Goal: Check status: Check status

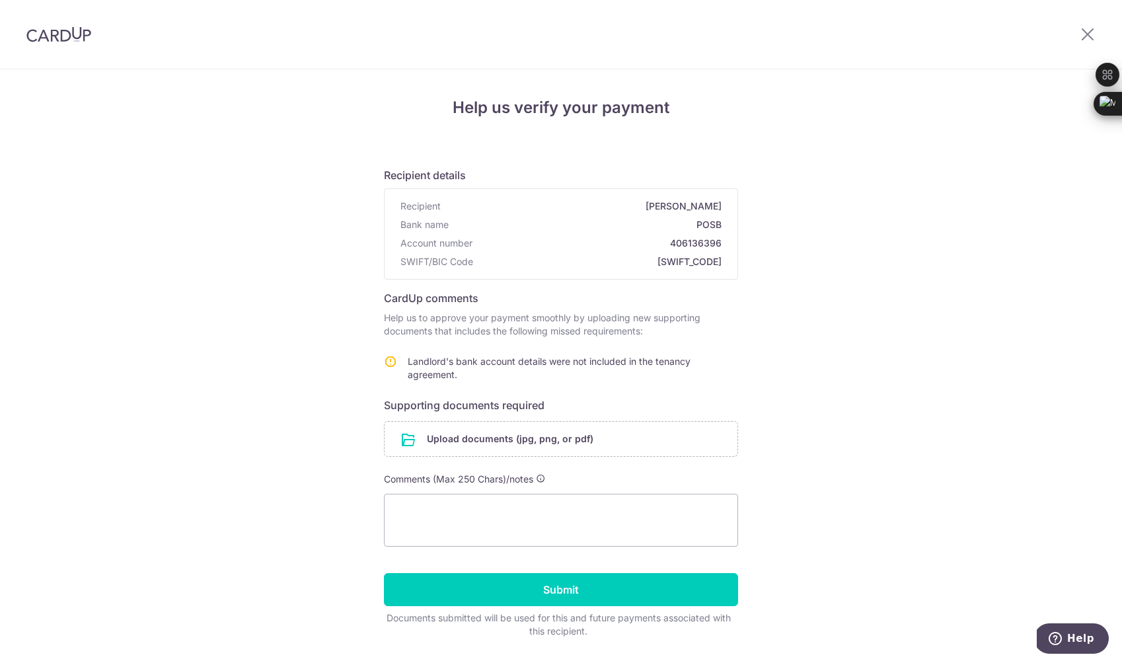
click at [390, 410] on h6 "Supporting documents required" at bounding box center [561, 405] width 354 height 16
drag, startPoint x: 390, startPoint y: 410, endPoint x: 590, endPoint y: 406, distance: 199.7
click at [590, 406] on h6 "Supporting documents required" at bounding box center [561, 405] width 354 height 16
click at [342, 336] on div "Help us verify your payment Recipient details Recipient Teo Chee Keong Bank nam…" at bounding box center [561, 384] width 1122 height 631
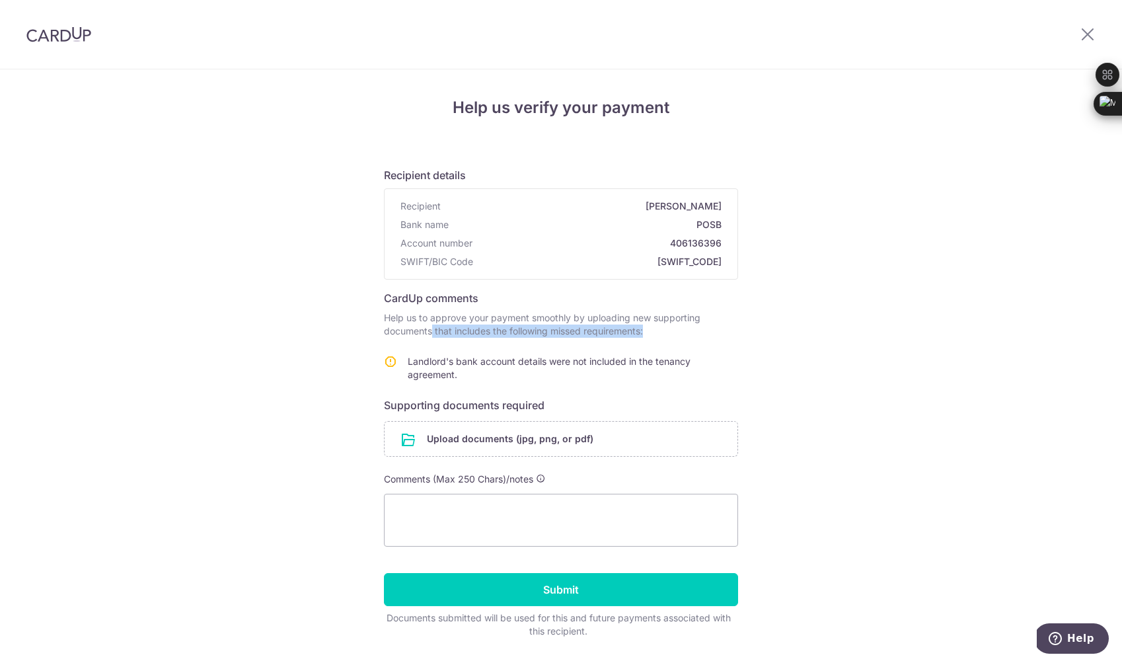
drag, startPoint x: 342, startPoint y: 336, endPoint x: 707, endPoint y: 330, distance: 364.9
click at [707, 330] on div "Help us verify your payment Recipient details Recipient Teo Chee Keong Bank nam…" at bounding box center [561, 384] width 1122 height 631
click at [707, 330] on p "Help us to approve your payment smoothly by uploading new supporting documents …" at bounding box center [561, 324] width 354 height 26
drag, startPoint x: 707, startPoint y: 330, endPoint x: 708, endPoint y: 297, distance: 33.1
click at [708, 297] on form "Recipient details Recipient Teo Chee Keong Bank name POSB Account number 406136…" at bounding box center [561, 397] width 354 height 481
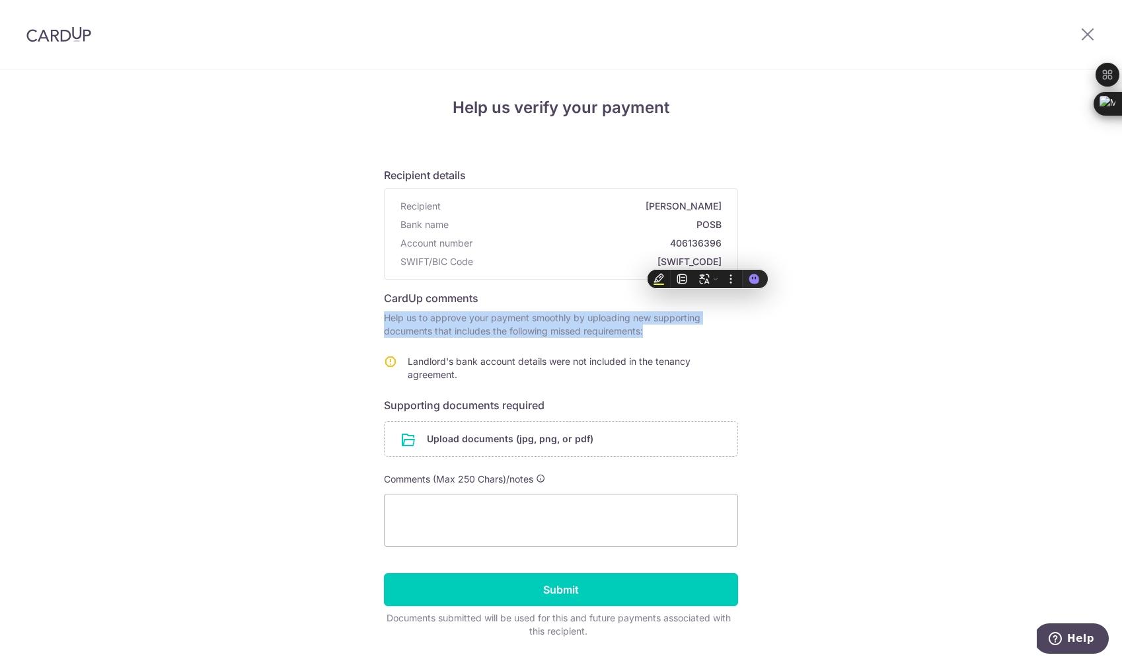
click at [708, 297] on h6 "CardUp comments" at bounding box center [561, 298] width 354 height 16
drag, startPoint x: 708, startPoint y: 297, endPoint x: 713, endPoint y: 328, distance: 31.5
click at [713, 328] on form "Recipient details Recipient Teo Chee Keong Bank name POSB Account number 406136…" at bounding box center [561, 397] width 354 height 481
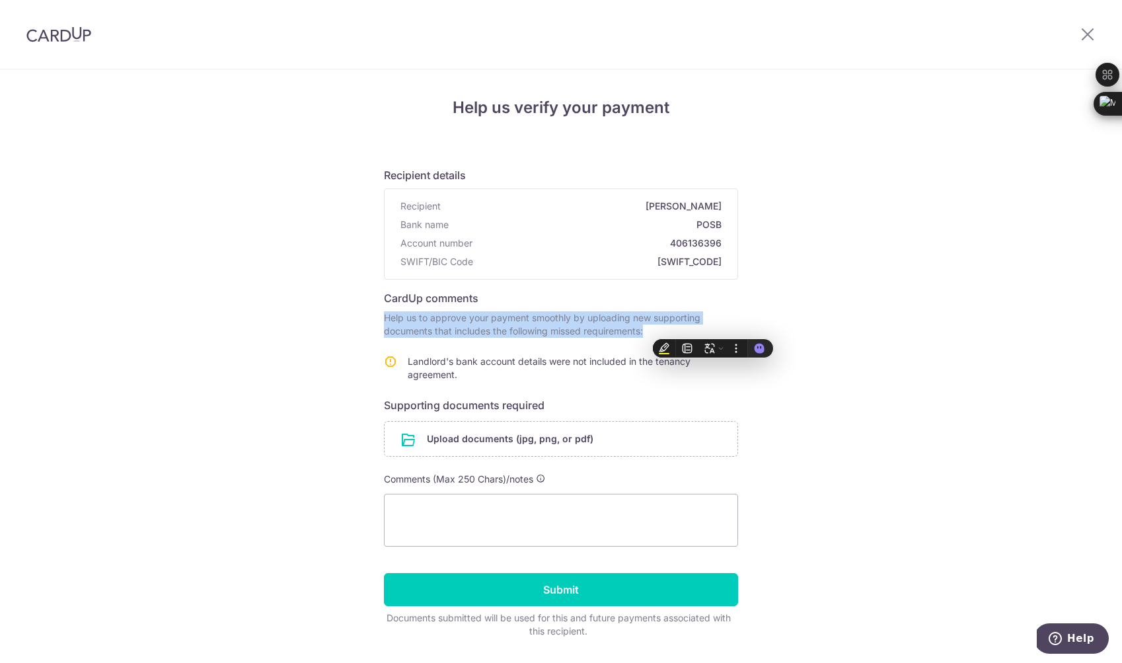
click at [713, 328] on p "Help us to approve your payment smoothly by uploading new supporting documents …" at bounding box center [561, 324] width 354 height 26
drag, startPoint x: 713, startPoint y: 328, endPoint x: 713, endPoint y: 279, distance: 49.6
click at [713, 279] on form "Recipient details Recipient Teo Chee Keong Bank name POSB Account number 406136…" at bounding box center [561, 397] width 354 height 481
click at [713, 313] on p "Help us to approve your payment smoothly by uploading new supporting documents …" at bounding box center [561, 324] width 354 height 26
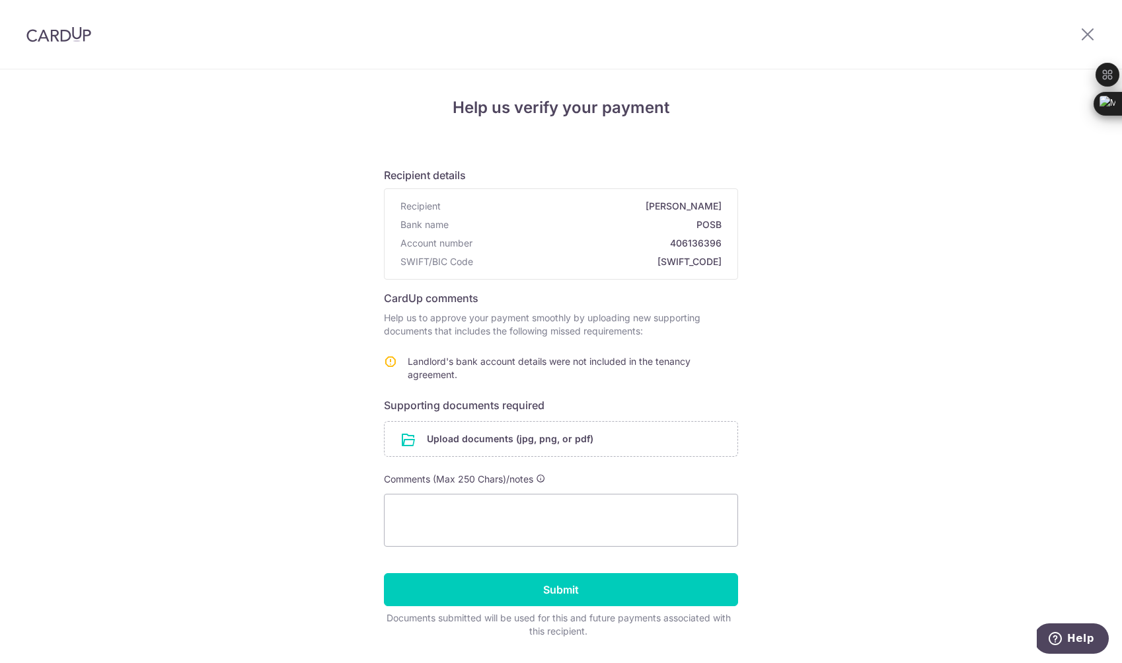
drag, startPoint x: 707, startPoint y: 325, endPoint x: 709, endPoint y: 283, distance: 42.3
click at [709, 282] on form "Recipient details Recipient Teo Chee Keong Bank name POSB Account number 406136…" at bounding box center [561, 397] width 354 height 481
click at [707, 329] on p "Help us to approve your payment smoothly by uploading new supporting documents …" at bounding box center [561, 324] width 354 height 26
click at [376, 410] on div "Help us verify your payment Recipient details Recipient Teo Chee Keong Bank nam…" at bounding box center [561, 384] width 1122 height 631
drag, startPoint x: 376, startPoint y: 410, endPoint x: 572, endPoint y: 410, distance: 196.3
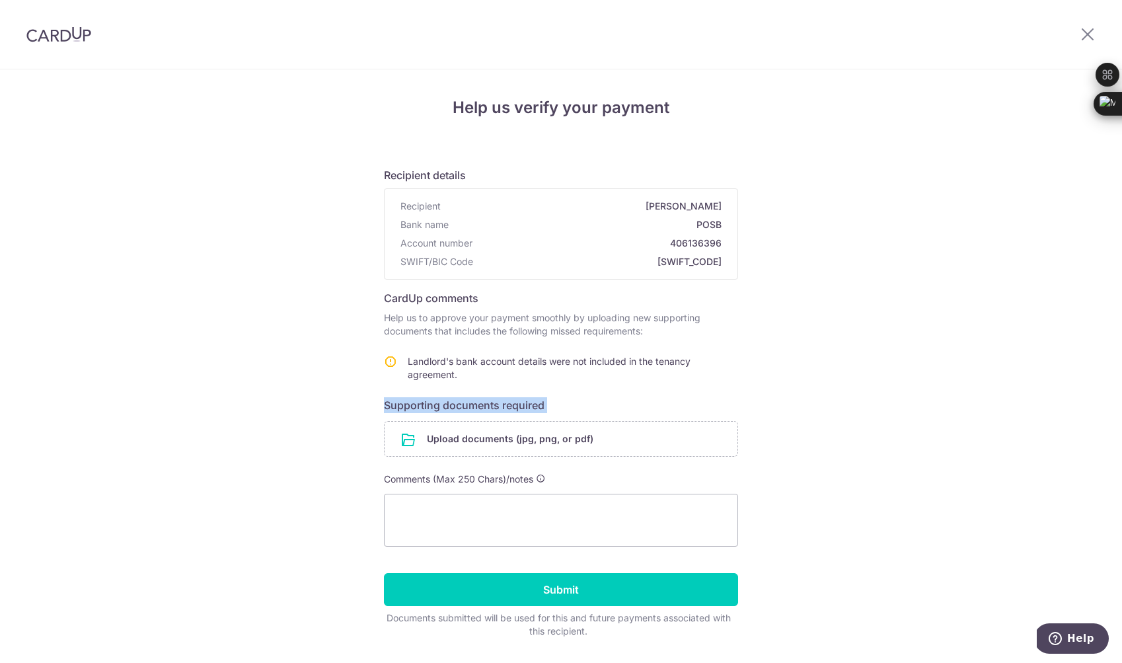
click at [572, 410] on div "Help us verify your payment Recipient details Recipient Teo Chee Keong Bank nam…" at bounding box center [561, 384] width 1122 height 631
click at [572, 410] on h6 "Supporting documents required" at bounding box center [561, 405] width 354 height 16
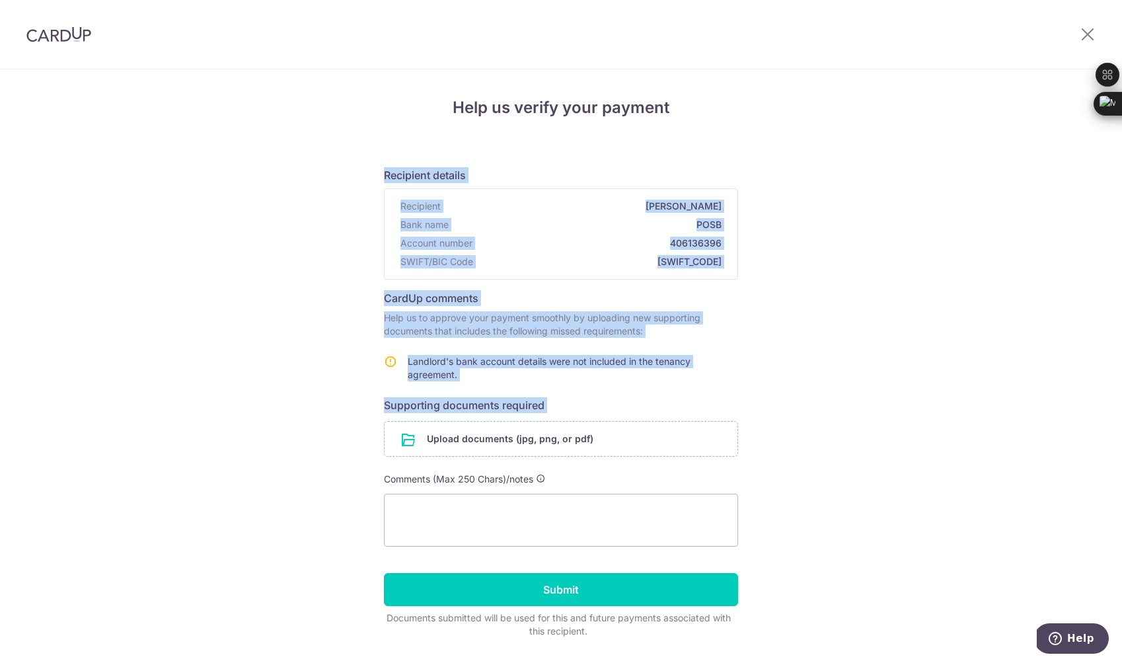
drag, startPoint x: 572, startPoint y: 410, endPoint x: 289, endPoint y: 159, distance: 378.3
click at [289, 159] on div "Help us verify your payment Recipient details Recipient Teo Chee Keong Bank nam…" at bounding box center [561, 384] width 1122 height 631
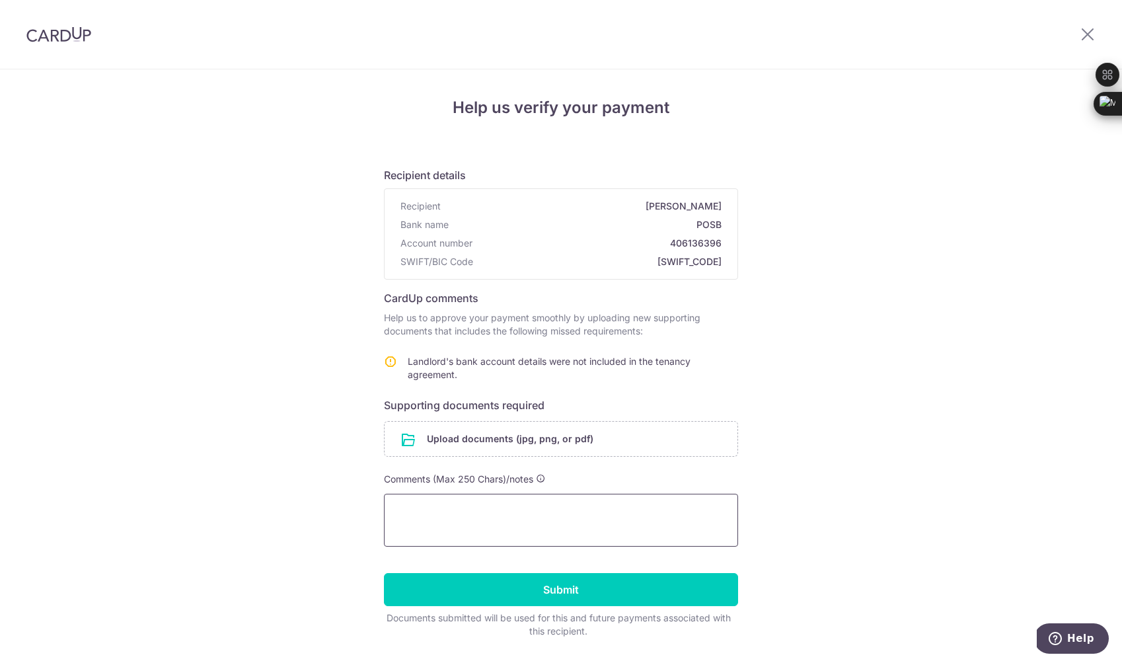
click at [463, 531] on textarea at bounding box center [561, 520] width 354 height 53
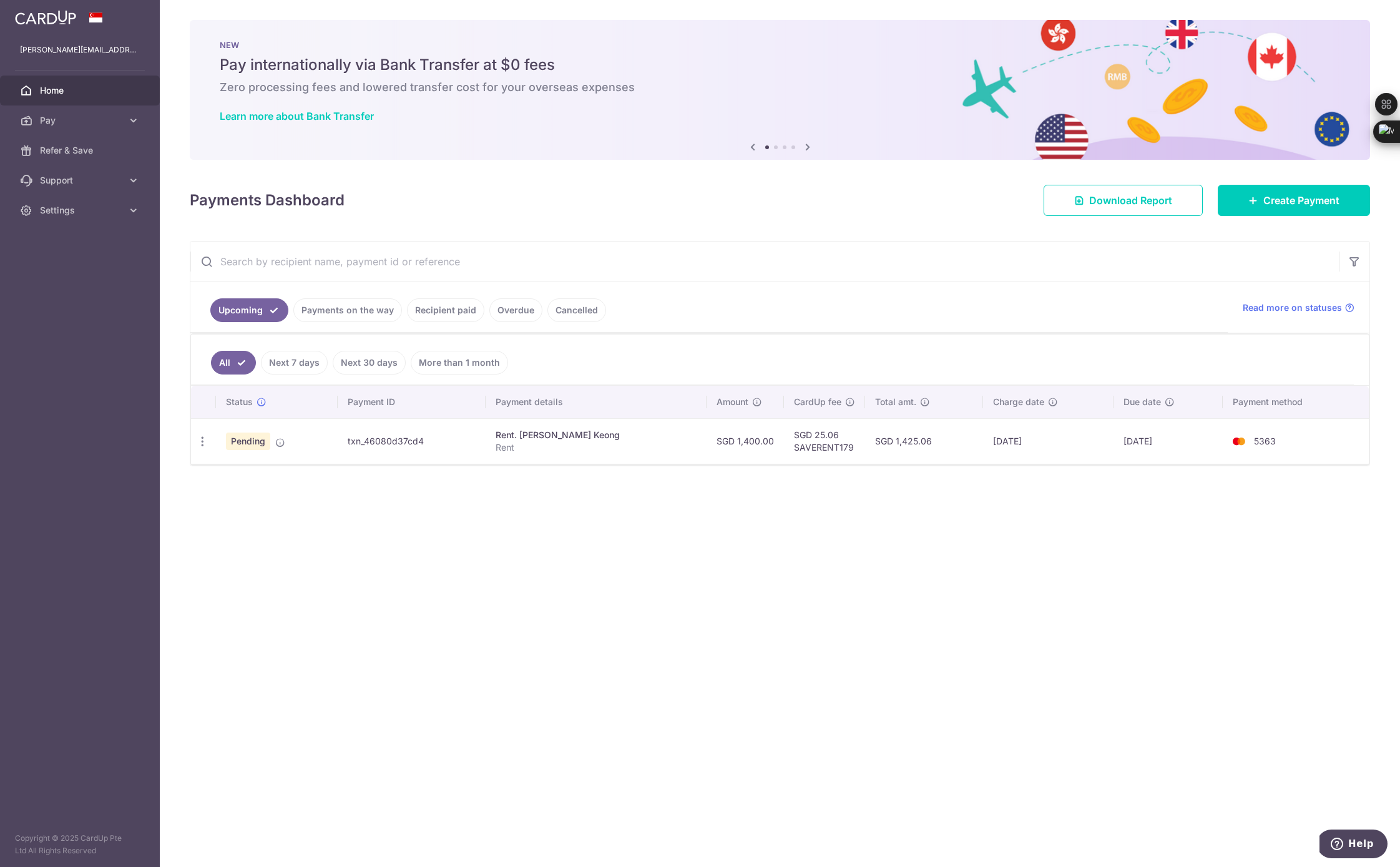
click at [378, 425] on td "txn_46080d37cd4" at bounding box center [412, 441] width 148 height 45
click at [378, 439] on td "txn_46080d37cd4" at bounding box center [412, 441] width 148 height 45
click at [527, 437] on div "Rent. [PERSON_NAME] Keong" at bounding box center [596, 434] width 201 height 12
drag, startPoint x: 527, startPoint y: 437, endPoint x: 1010, endPoint y: 432, distance: 483.0
click at [1014, 433] on tr "Update payment Cancel payment Upload doc Pending txn_46080d37cd4 Rent. Teo Chee…" at bounding box center [779, 441] width 1178 height 45
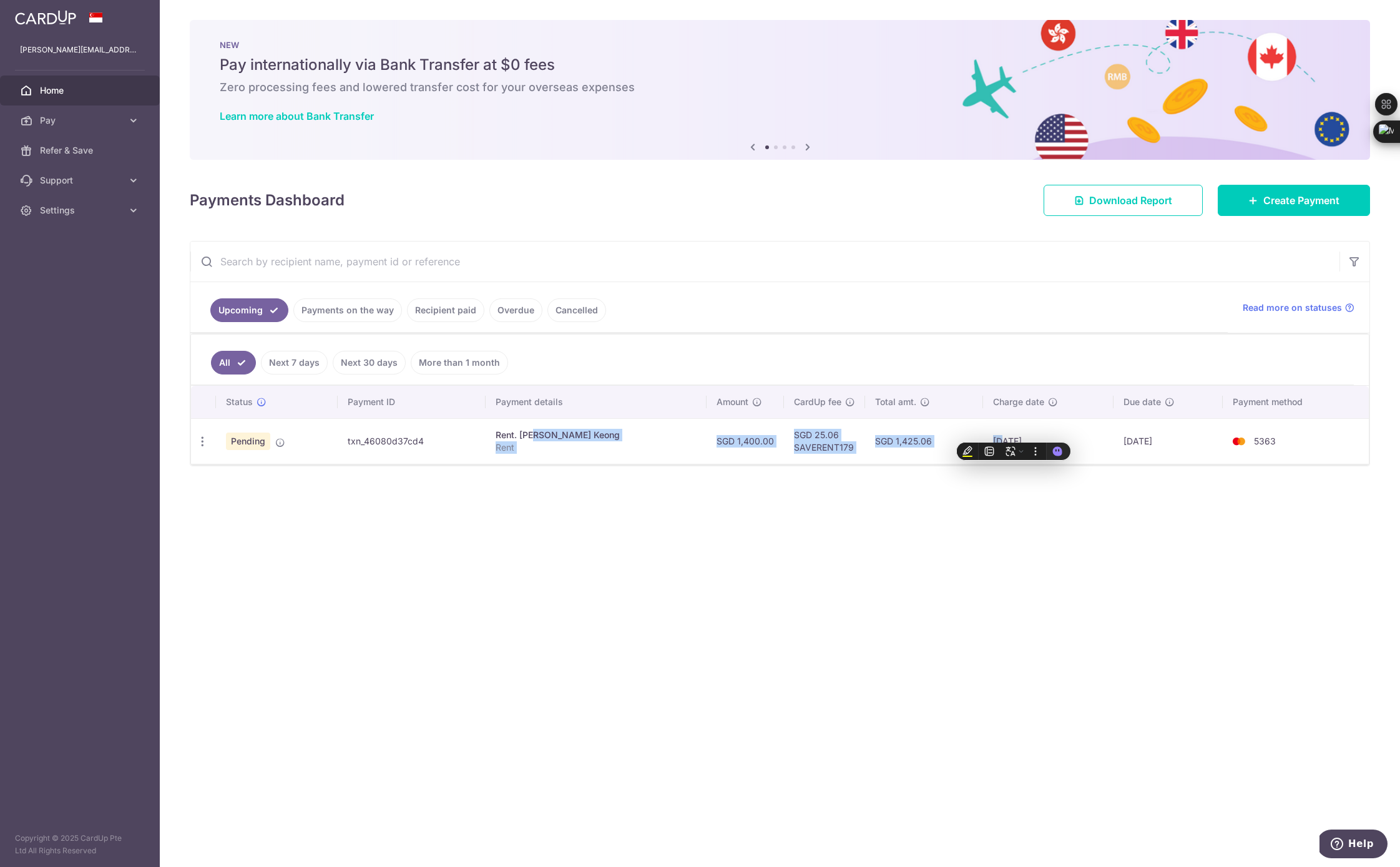
click at [1010, 432] on td "[DATE]" at bounding box center [1049, 441] width 130 height 45
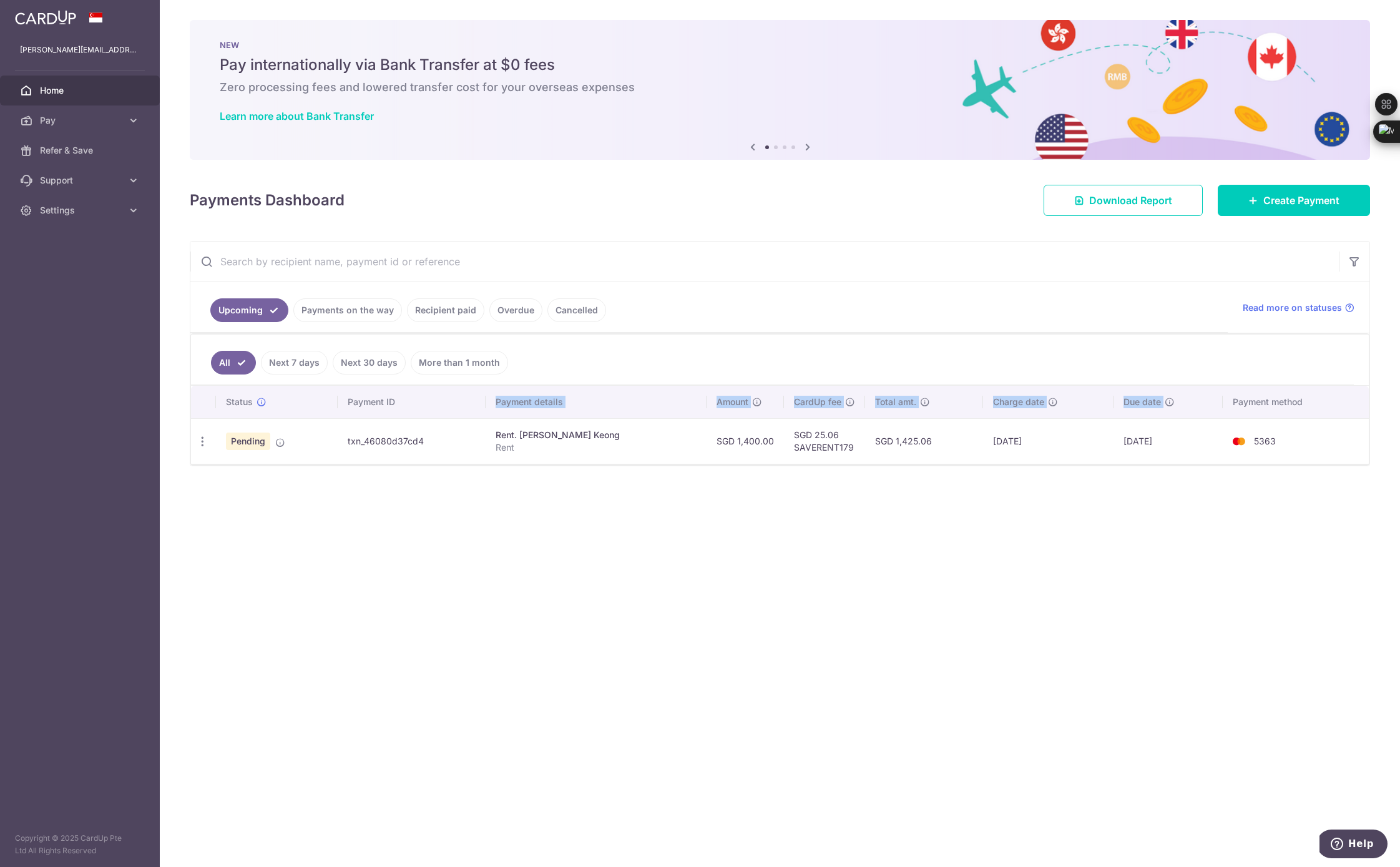
drag, startPoint x: 1339, startPoint y: 394, endPoint x: 450, endPoint y: 416, distance: 889.3
click at [451, 416] on tr "Status Payment ID Payment details Amount CardUp fee Total amt. Charge date Due …" at bounding box center [779, 401] width 1178 height 32
click at [450, 416] on th "Payment ID" at bounding box center [412, 401] width 148 height 32
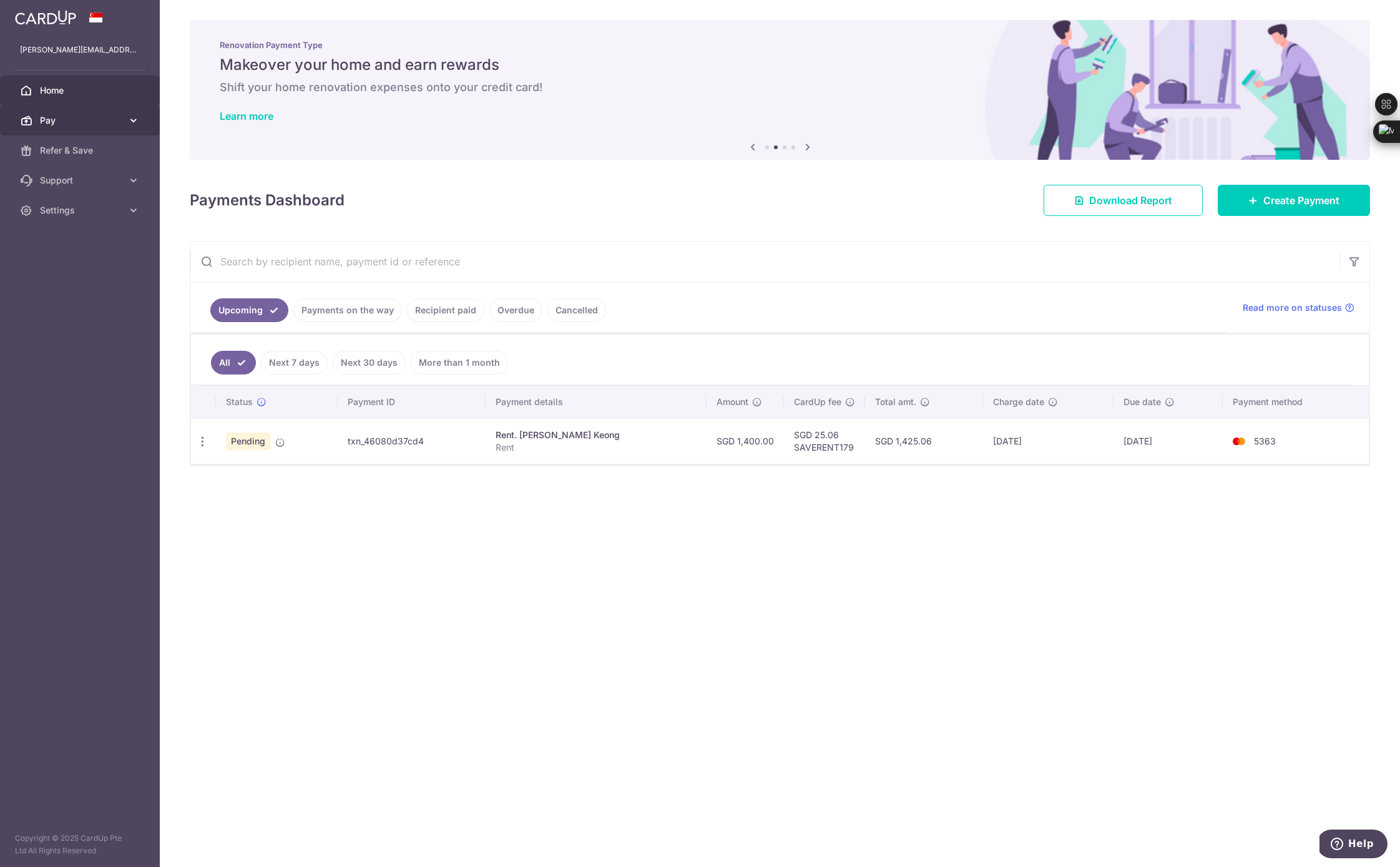
click at [79, 128] on link "Pay" at bounding box center [79, 121] width 160 height 30
click at [94, 204] on span "Settings" at bounding box center [80, 210] width 82 height 12
click at [79, 170] on link "Support" at bounding box center [79, 180] width 160 height 30
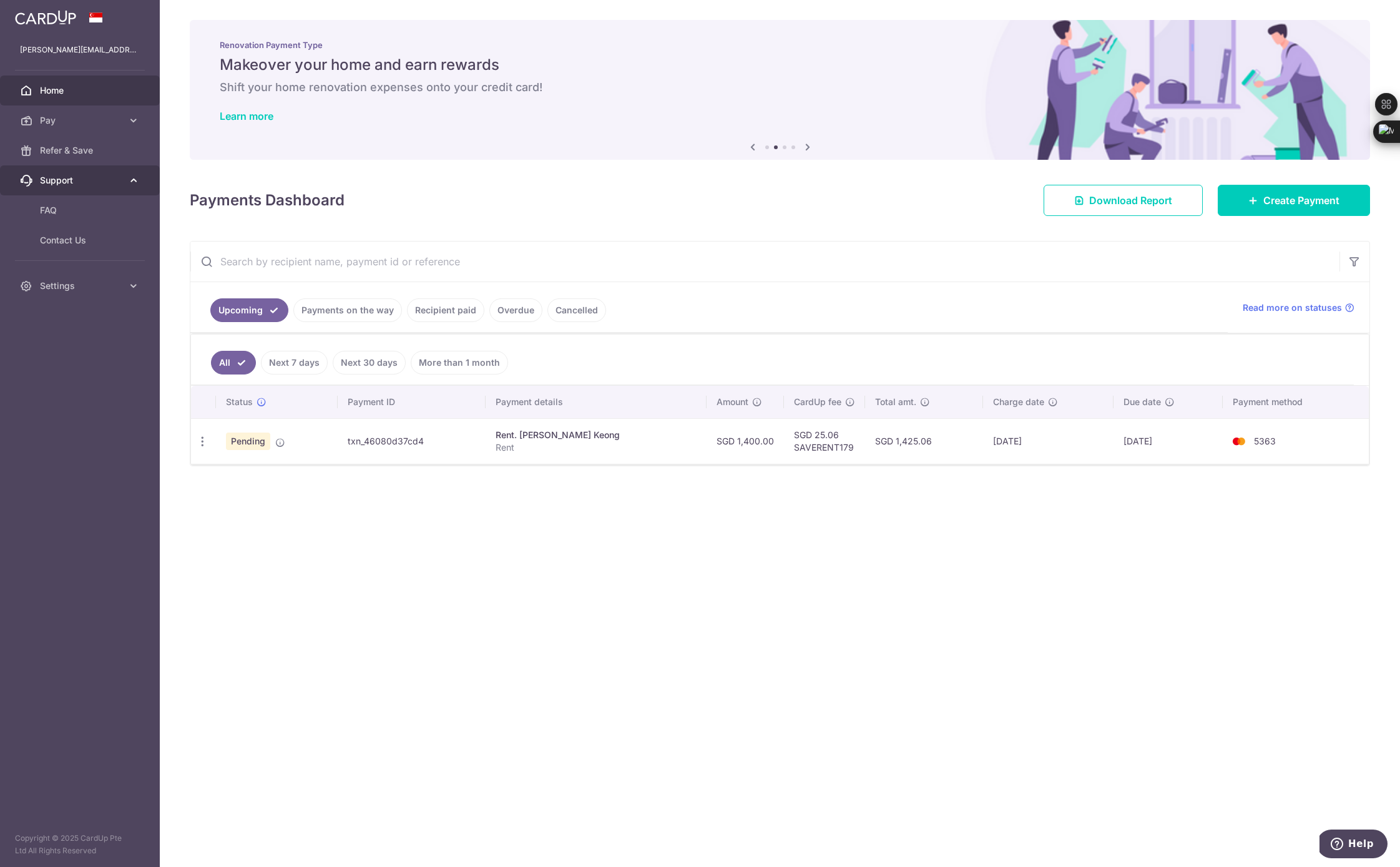
click at [79, 170] on link "Support" at bounding box center [79, 180] width 160 height 30
click at [77, 117] on span "Pay" at bounding box center [80, 120] width 82 height 12
click at [308, 157] on img at bounding box center [780, 90] width 1181 height 140
click at [244, 448] on span "Pending" at bounding box center [248, 441] width 44 height 18
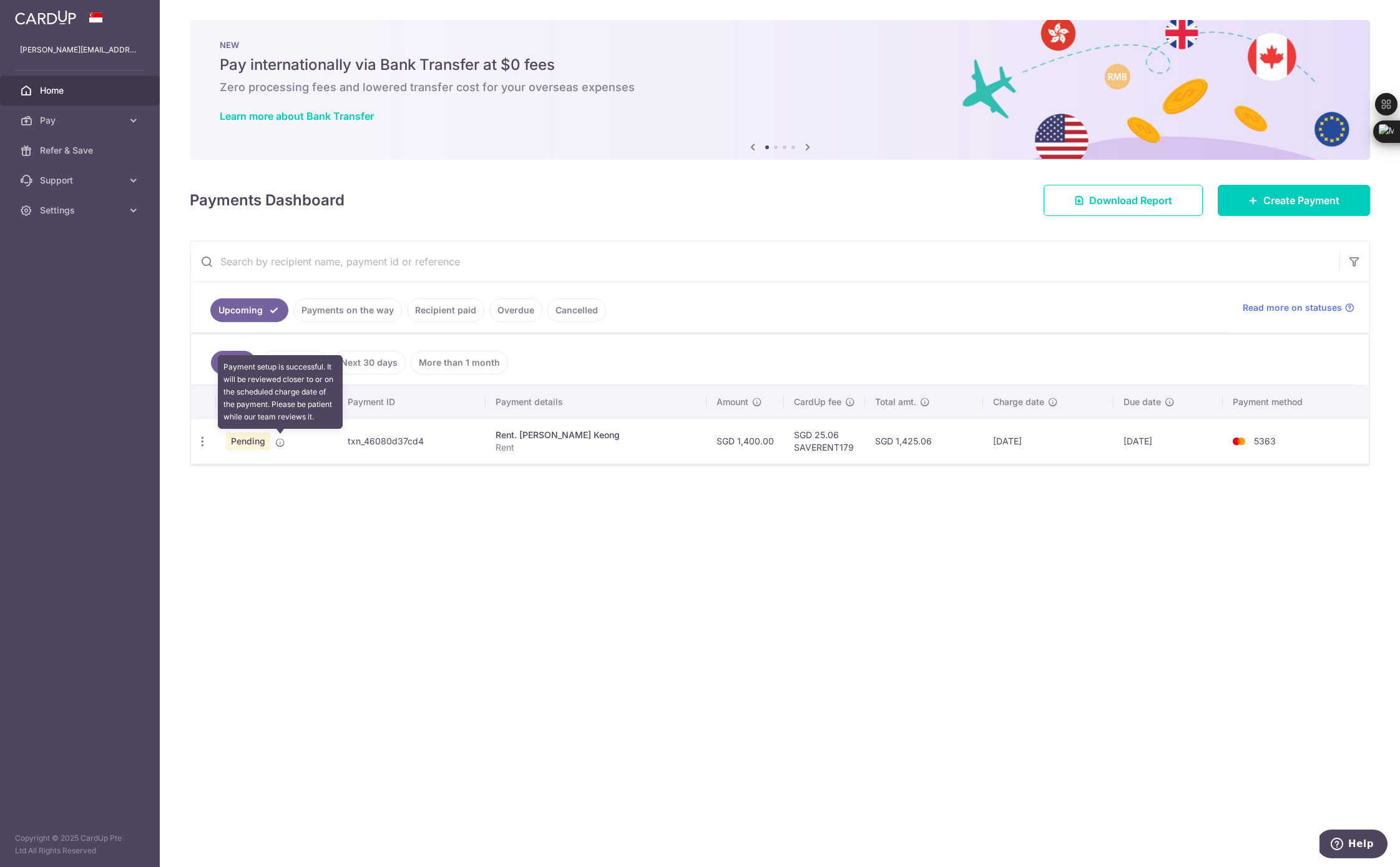
click at [277, 439] on icon at bounding box center [280, 442] width 10 height 10
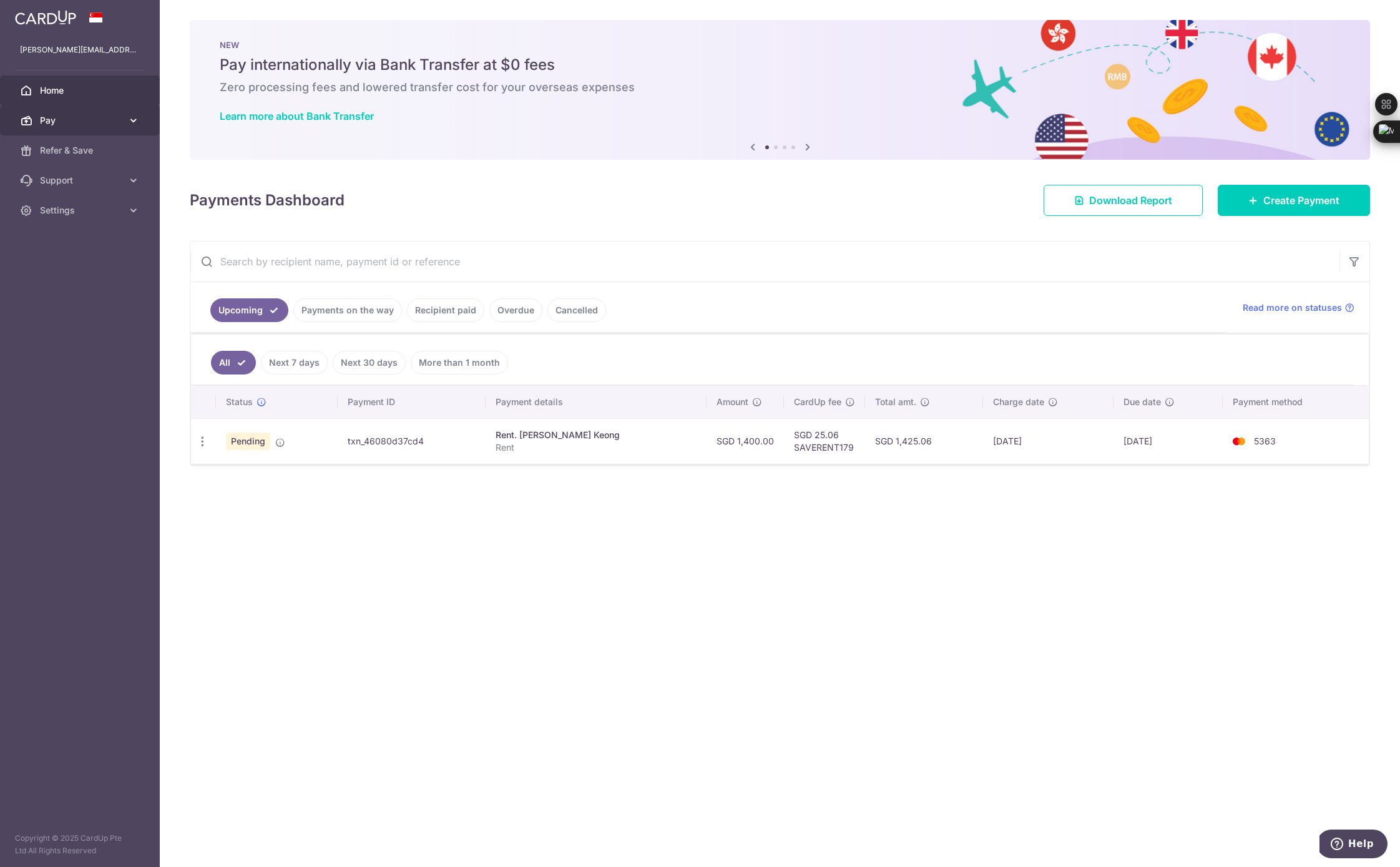
click at [44, 128] on link "Pay" at bounding box center [79, 121] width 160 height 30
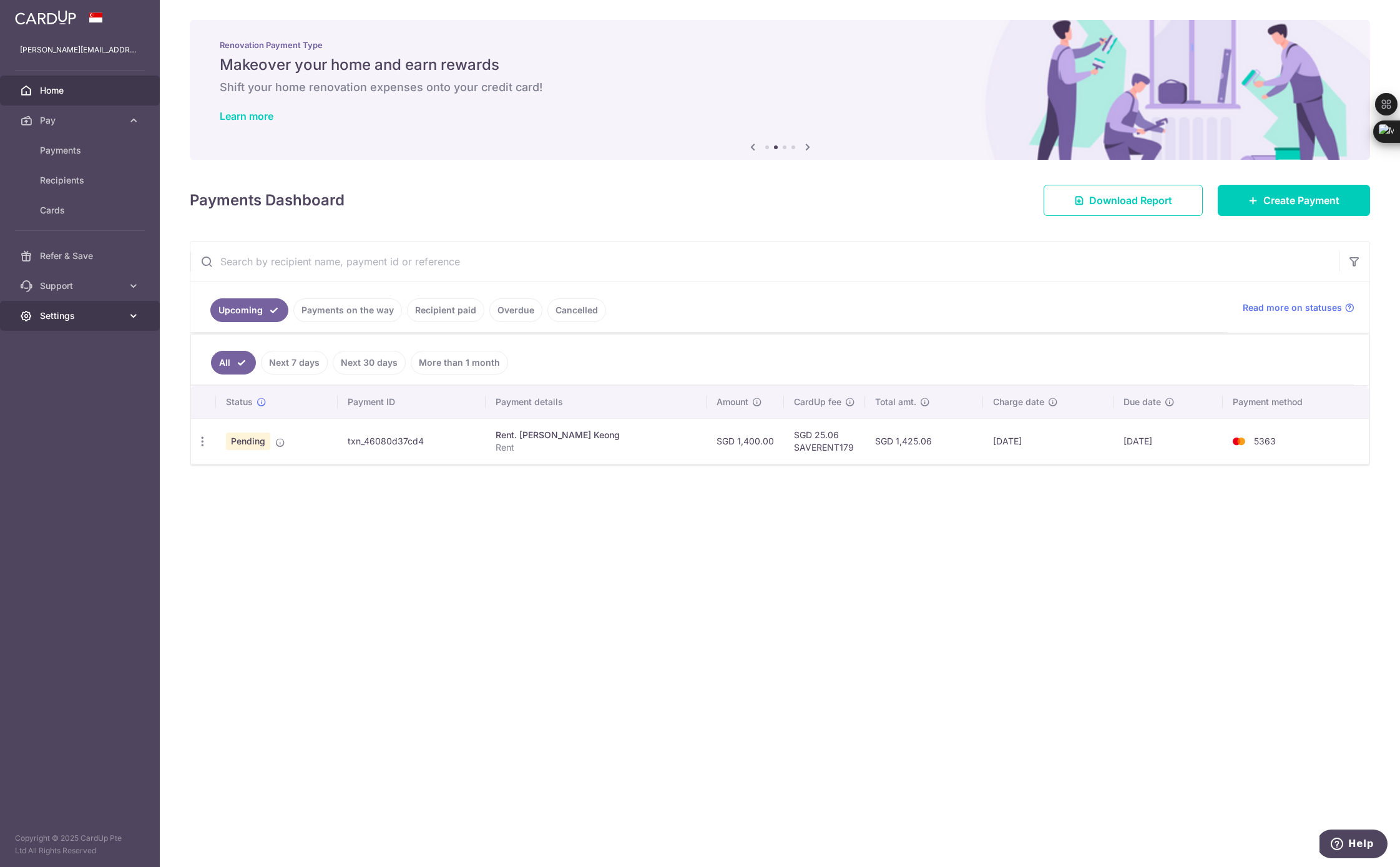
click at [75, 316] on span "Settings" at bounding box center [80, 315] width 82 height 12
click at [47, 86] on span "Home" at bounding box center [80, 90] width 82 height 12
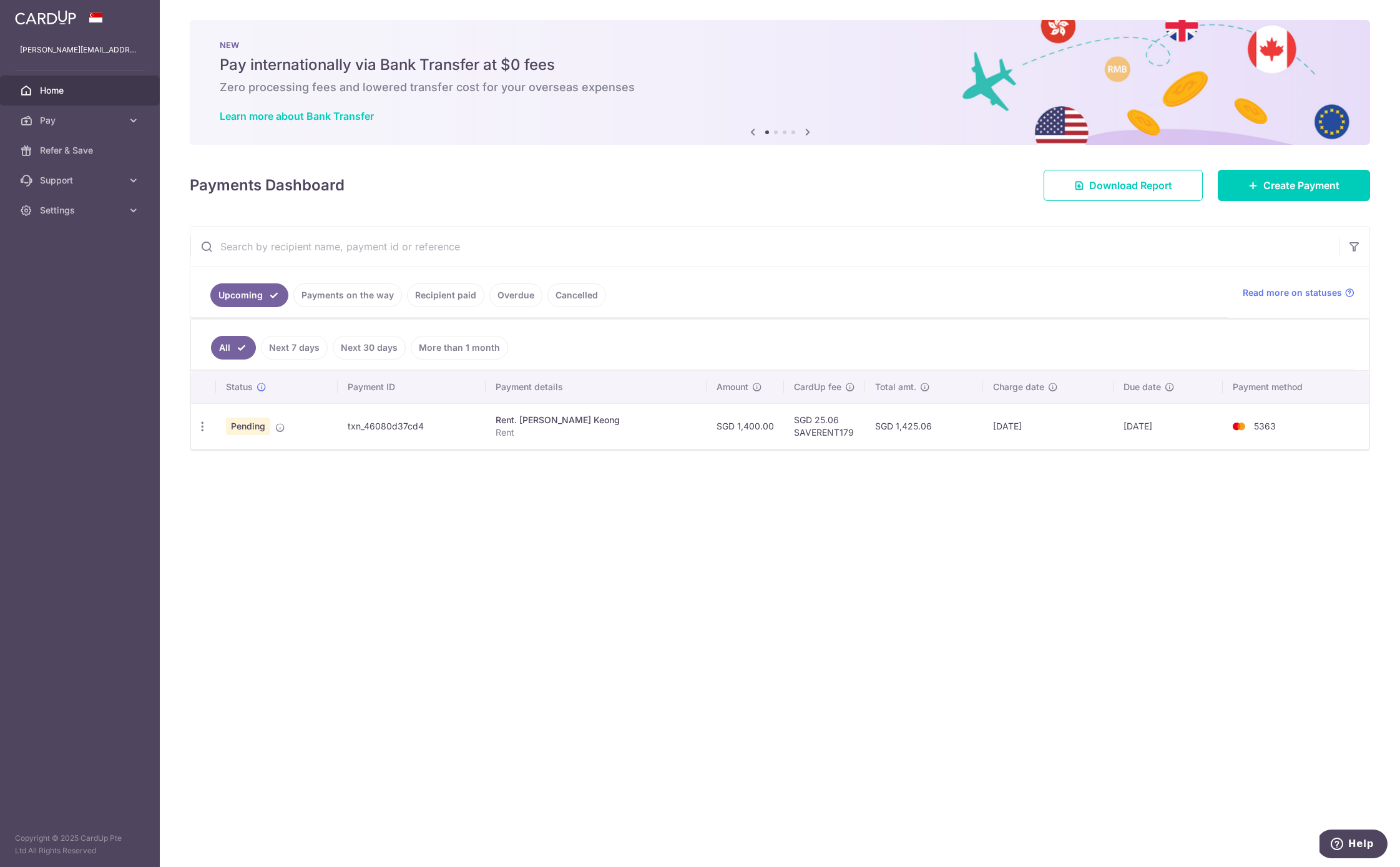
click at [1191, 403] on th "Due date" at bounding box center [1169, 387] width 110 height 32
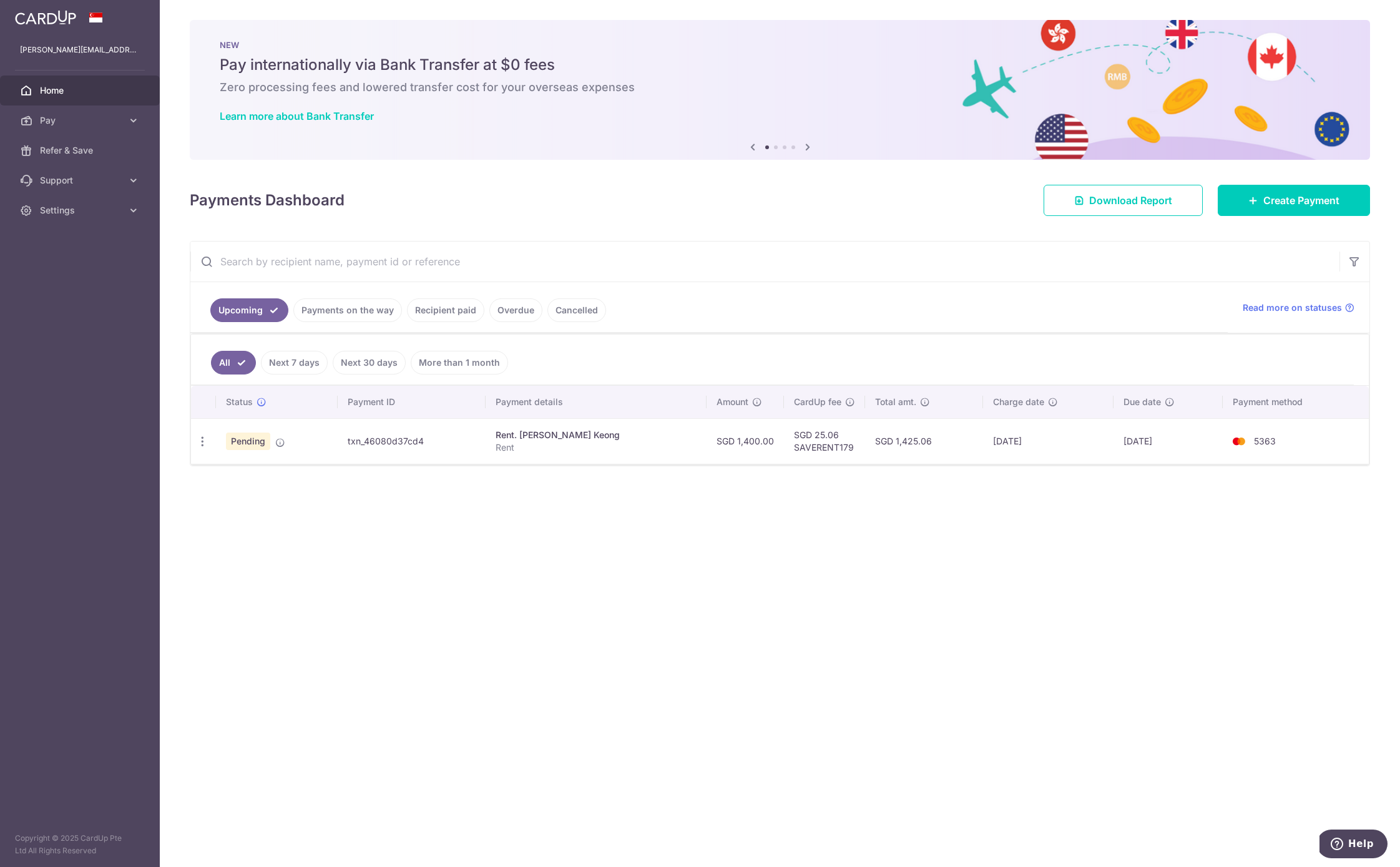
click at [1205, 436] on td "[DATE]" at bounding box center [1169, 441] width 110 height 45
drag, startPoint x: 1258, startPoint y: 431, endPoint x: 509, endPoint y: 470, distance: 750.0
click at [509, 470] on div "× Pause Schedule Pause all future payments in this series Pause just this one p…" at bounding box center [779, 434] width 1240 height 867
click at [575, 314] on link "Cancelled" at bounding box center [577, 310] width 59 height 24
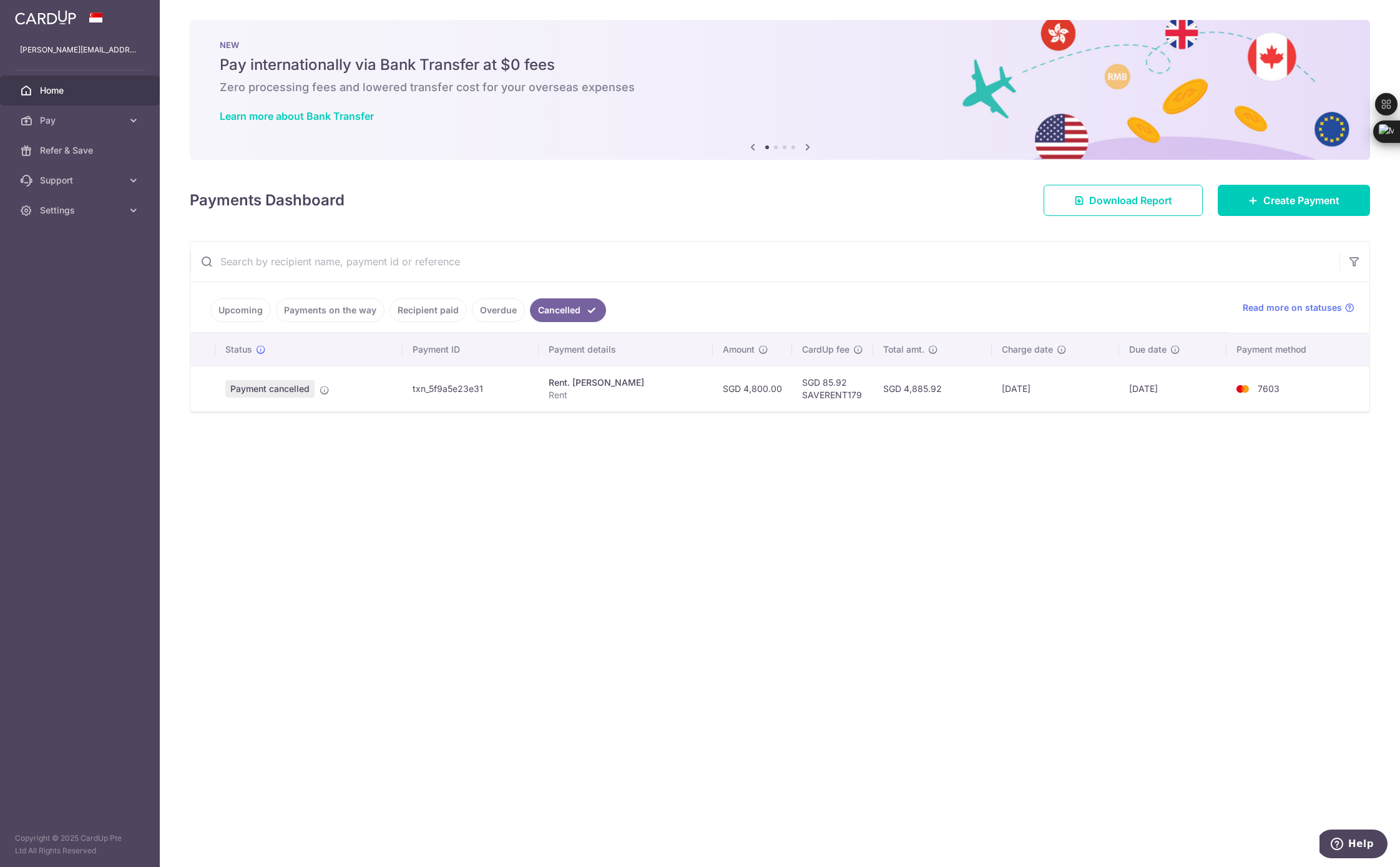
click at [243, 312] on link "Upcoming" at bounding box center [241, 310] width 60 height 24
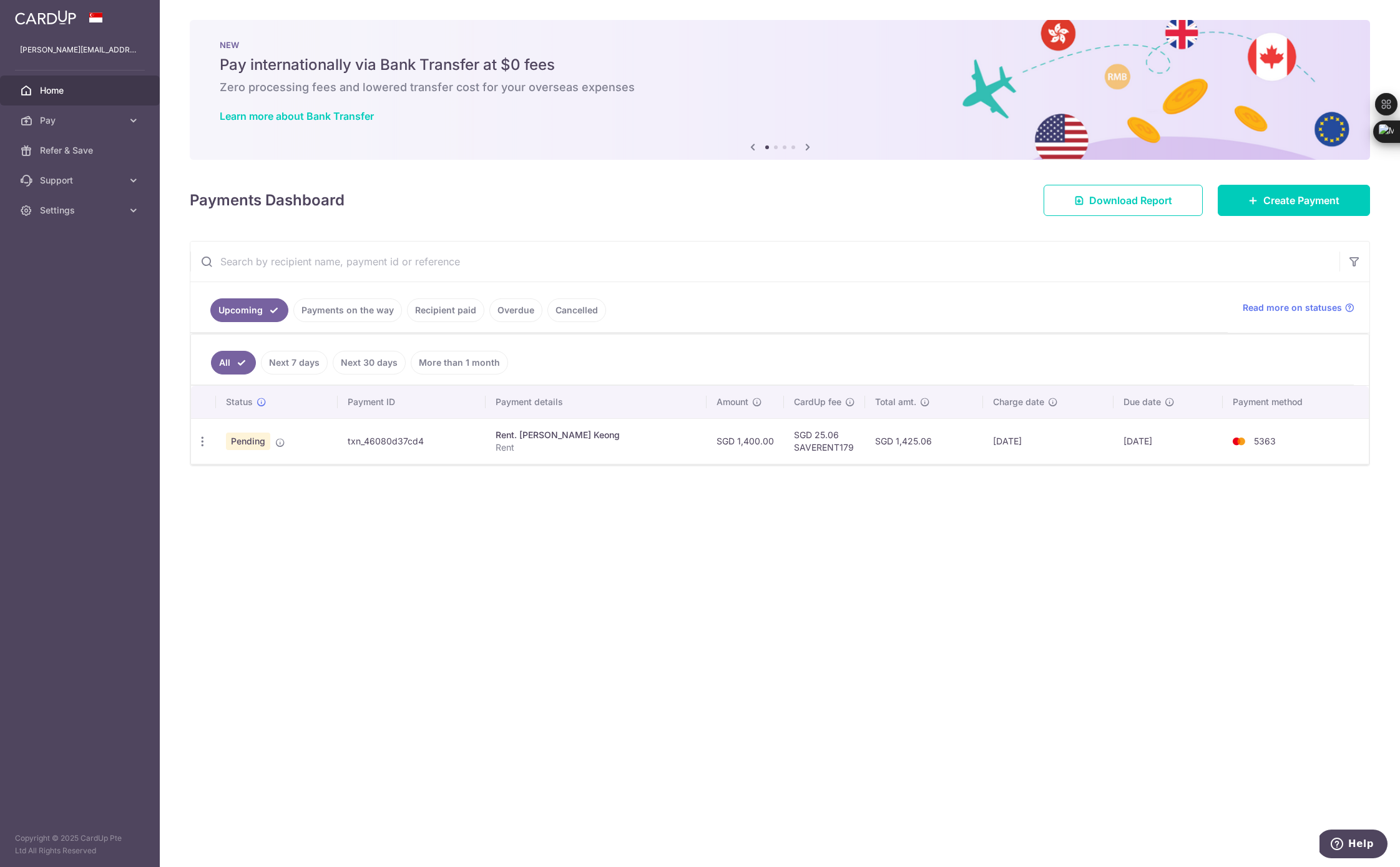
click at [284, 257] on input "text" at bounding box center [765, 262] width 1150 height 40
